Goal: Transaction & Acquisition: Purchase product/service

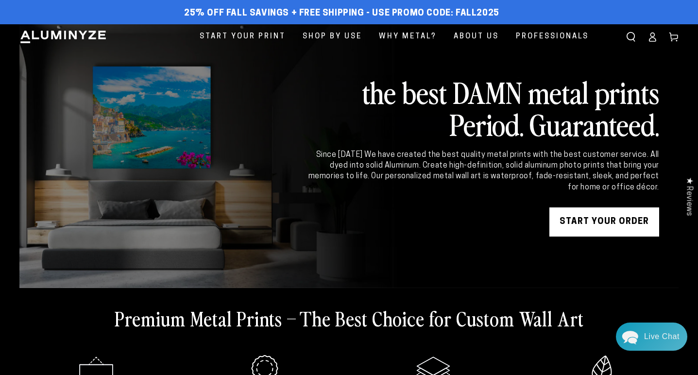
click at [653, 38] on icon at bounding box center [653, 37] width 10 height 10
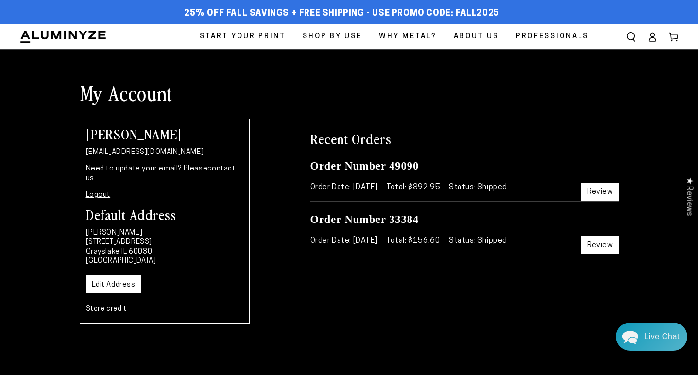
click at [255, 35] on span "Start Your Print" at bounding box center [243, 36] width 86 height 13
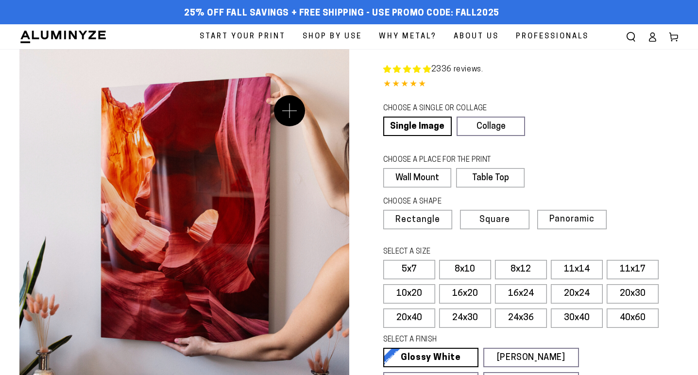
select select "**********"
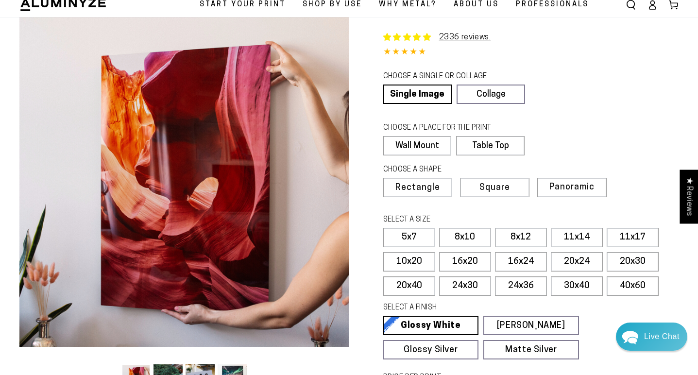
scroll to position [46, 0]
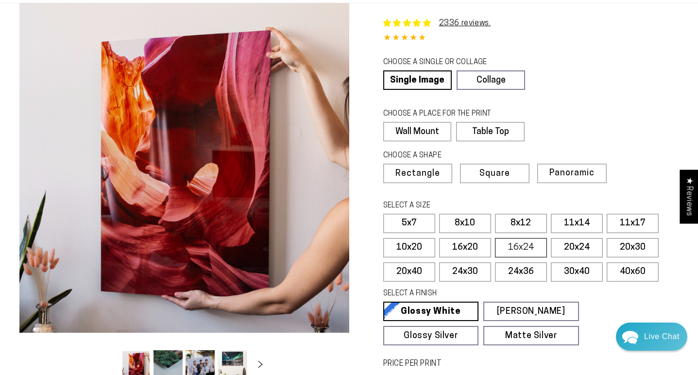
click at [534, 246] on label "16x24" at bounding box center [521, 247] width 52 height 19
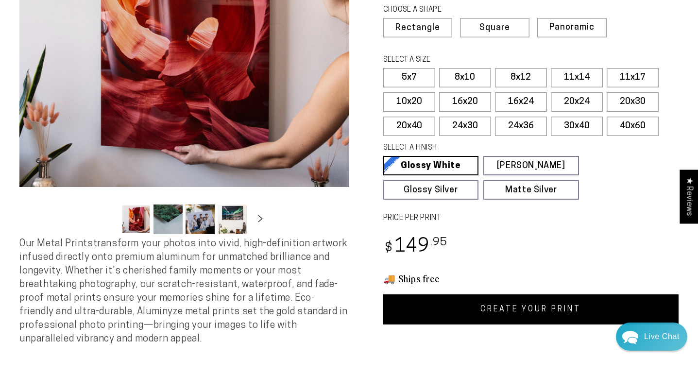
scroll to position [193, 0]
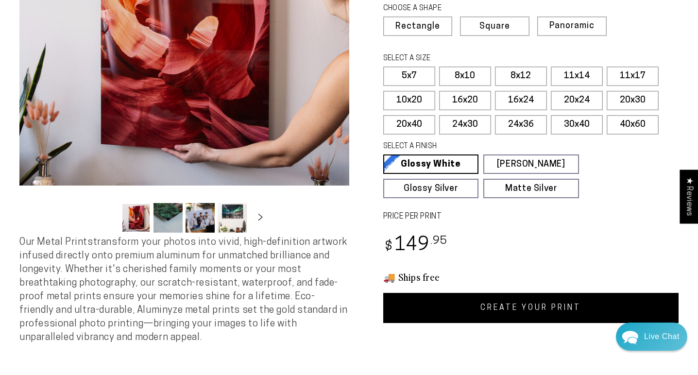
click at [509, 305] on link "CREATE YOUR PRINT" at bounding box center [531, 308] width 296 height 30
